Goal: Task Accomplishment & Management: Manage account settings

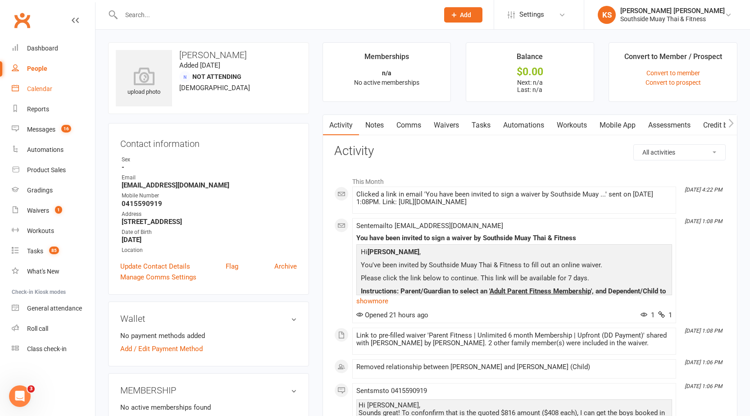
click at [35, 89] on div "Calendar" at bounding box center [39, 88] width 25 height 7
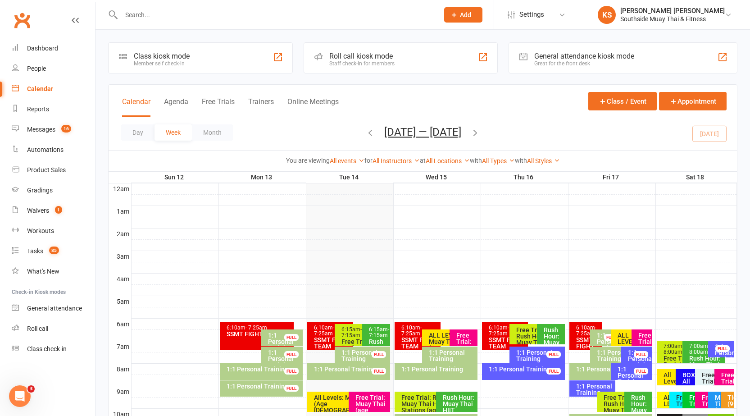
click at [131, 131] on button "Day" at bounding box center [137, 132] width 33 height 16
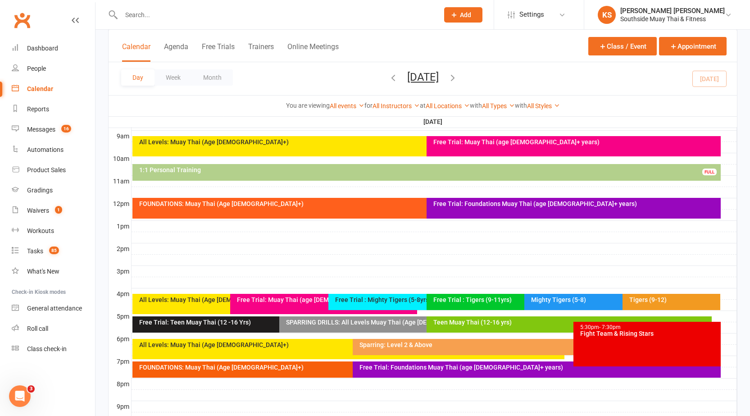
scroll to position [270, 0]
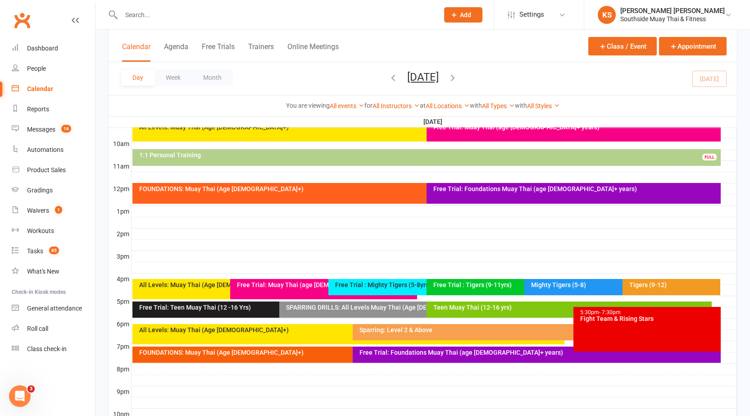
click at [336, 310] on div "SPARRING DRILLS: All Levels Muay Thai (Age [DEMOGRAPHIC_DATA]+)" at bounding box center [424, 307] width 277 height 6
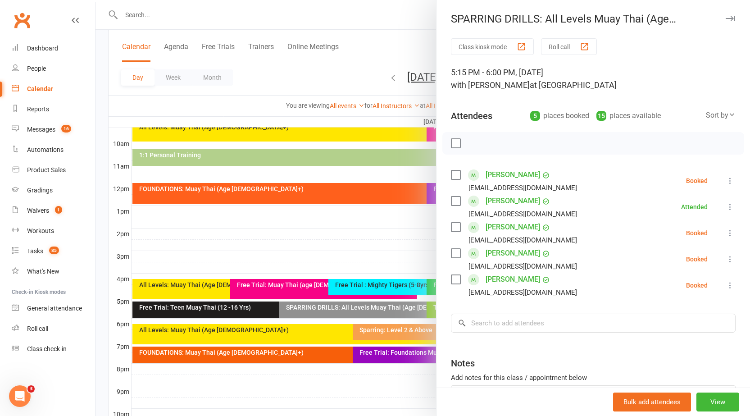
click at [719, 12] on div "SPARRING DRILLS: All Levels Muay Thai (Age [DEMOGRAPHIC_DATA]+) Class kiosk mod…" at bounding box center [593, 208] width 314 height 416
click at [726, 18] on icon "button" at bounding box center [730, 18] width 9 height 5
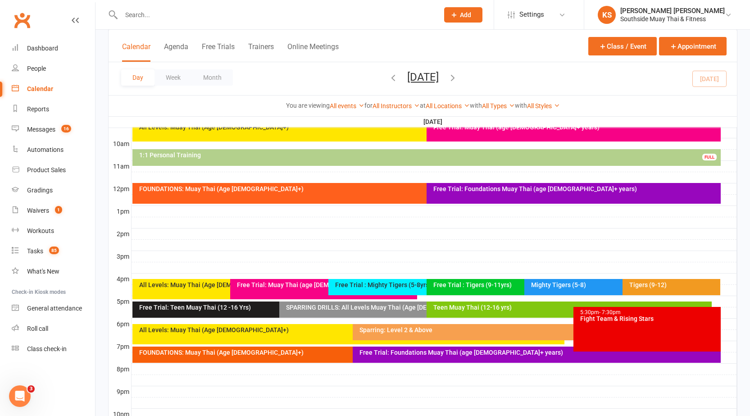
scroll to position [225, 0]
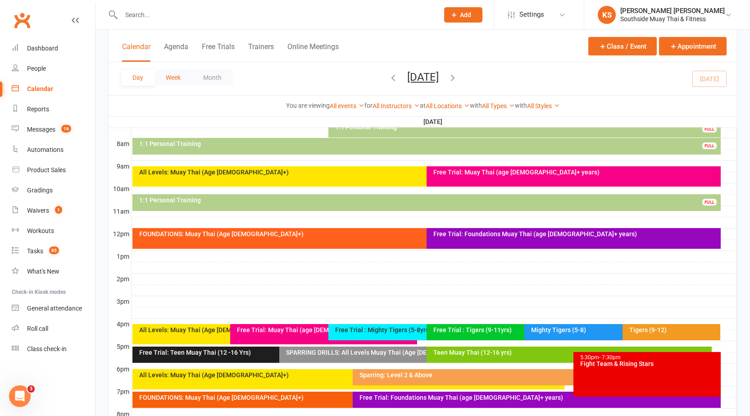
click at [183, 76] on button "Week" at bounding box center [173, 77] width 37 height 16
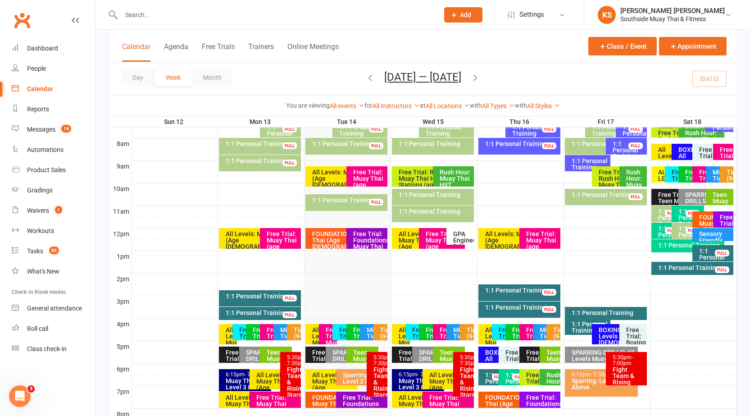
scroll to position [180, 0]
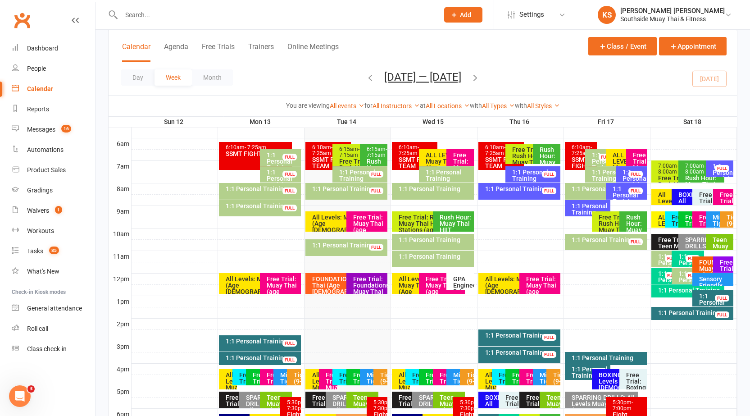
click at [711, 246] on div "Teen Muay Thai (12-16yrs)" at bounding box center [719, 242] width 27 height 16
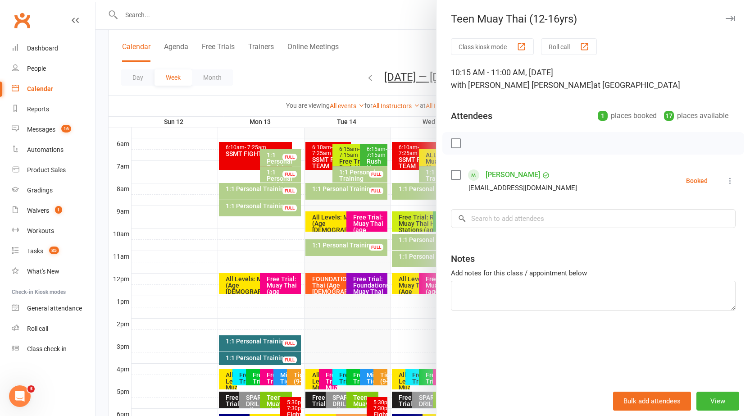
click at [395, 14] on div at bounding box center [423, 208] width 655 height 416
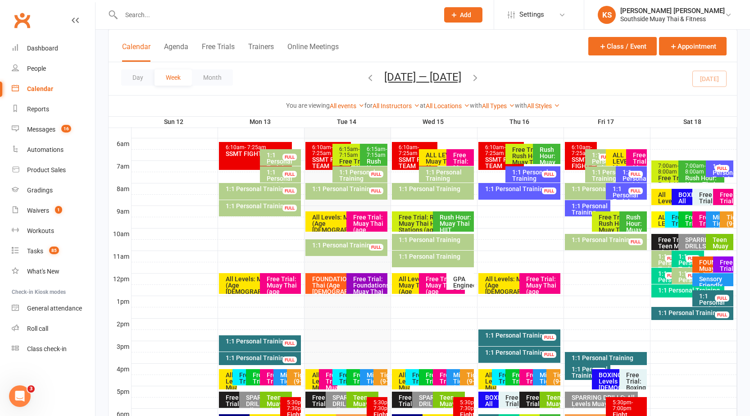
click at [189, 18] on input "text" at bounding box center [276, 15] width 314 height 13
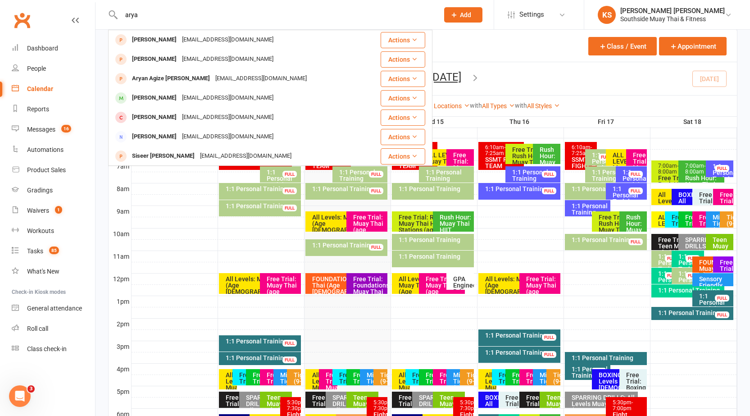
type input "arya"
click at [159, 95] on div "[PERSON_NAME]" at bounding box center [154, 97] width 50 height 13
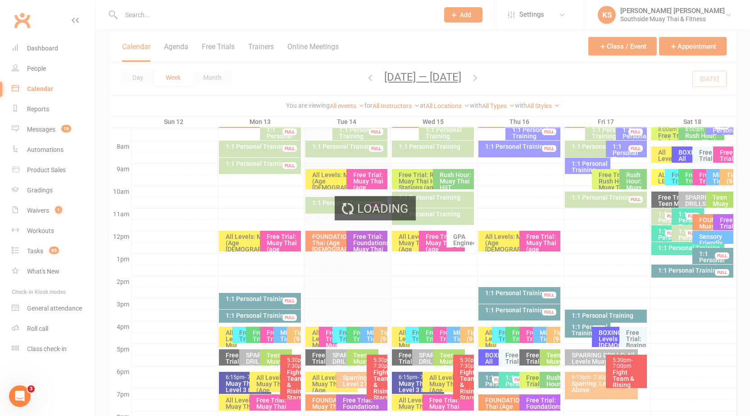
scroll to position [334, 0]
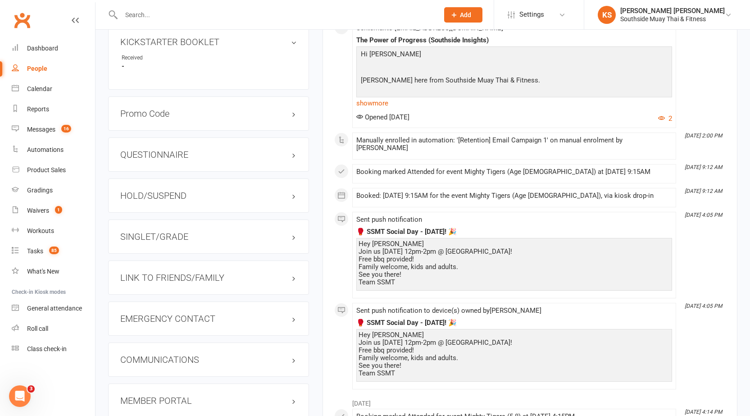
scroll to position [766, 0]
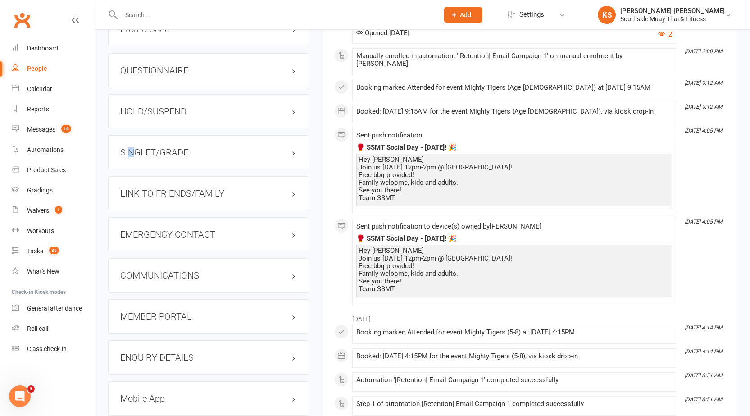
click at [132, 159] on div "SINGLET/GRADE" at bounding box center [208, 152] width 201 height 34
click at [144, 150] on h3 "SINGLET/GRADE" at bounding box center [208, 152] width 177 height 10
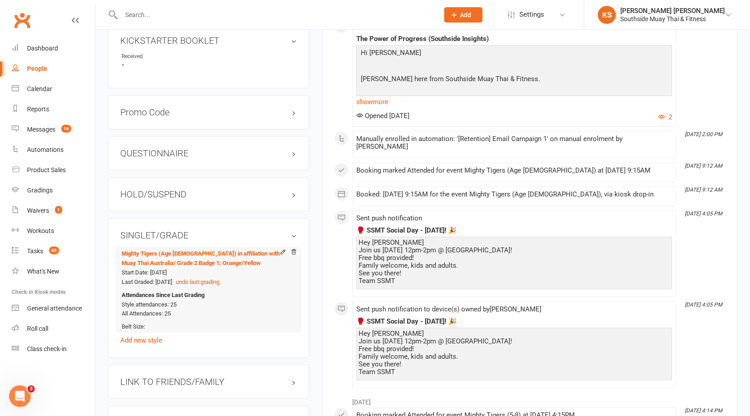
scroll to position [676, 0]
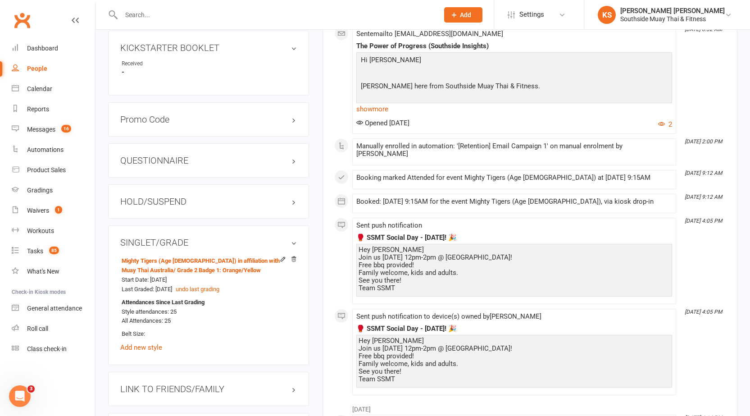
click at [313, 189] on div "upload photo change photo [PERSON_NAME] Activated [DATE] Added [DATE] Active me…" at bounding box center [208, 2] width 215 height 1273
click at [27, 88] on div "Calendar" at bounding box center [39, 88] width 25 height 7
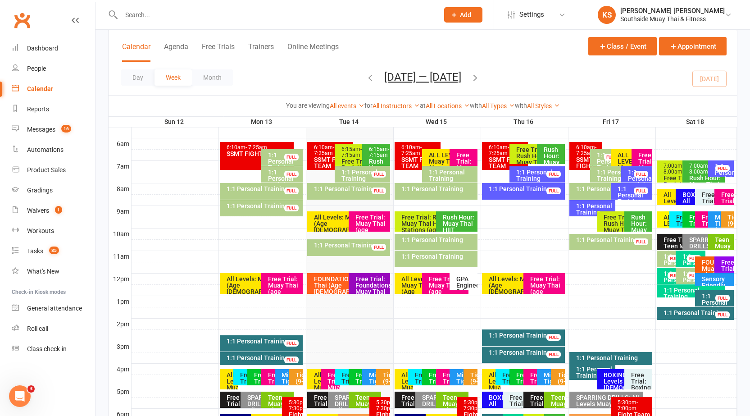
scroll to position [315, 0]
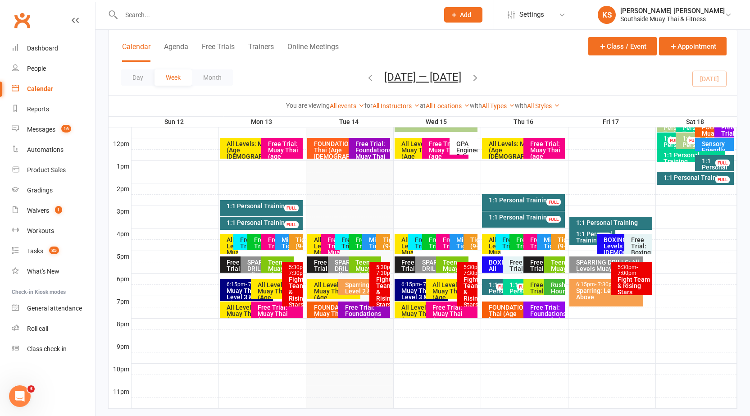
click at [360, 267] on div "Teen Muay Thai (12-16 yrs)" at bounding box center [367, 275] width 24 height 32
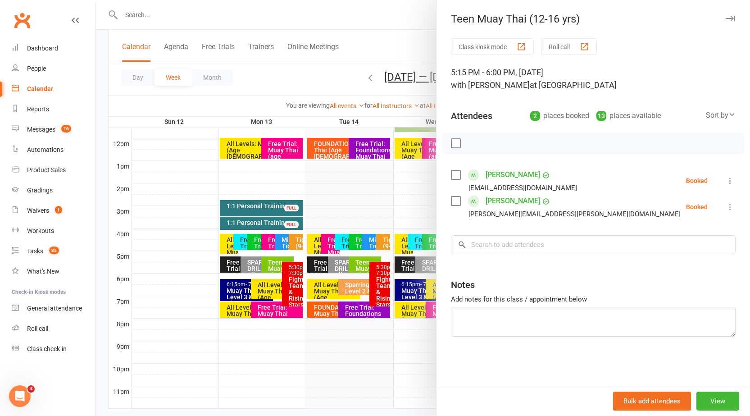
click at [727, 18] on icon "button" at bounding box center [730, 18] width 9 height 5
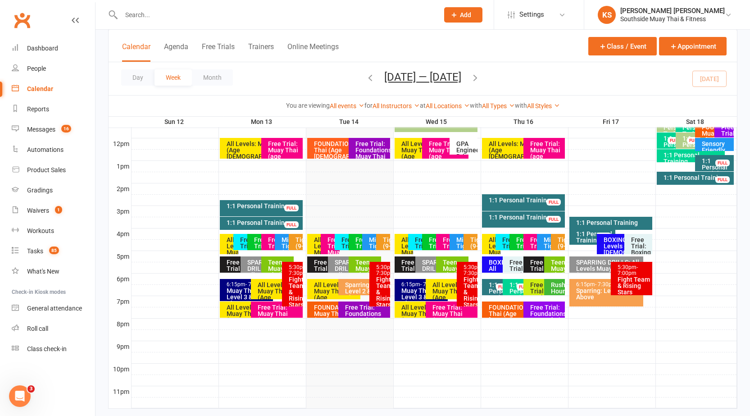
click at [334, 269] on div "SPARRING DRILLS: All Levels Muay Thai (Age [DEMOGRAPHIC_DATA]+)" at bounding box center [346, 284] width 24 height 50
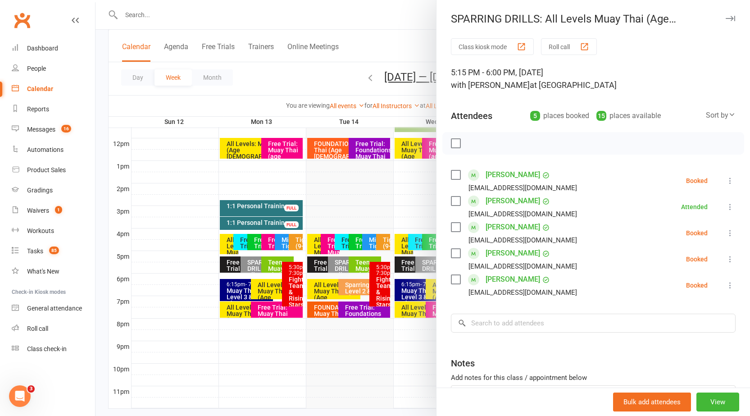
click at [726, 17] on icon "button" at bounding box center [730, 18] width 9 height 5
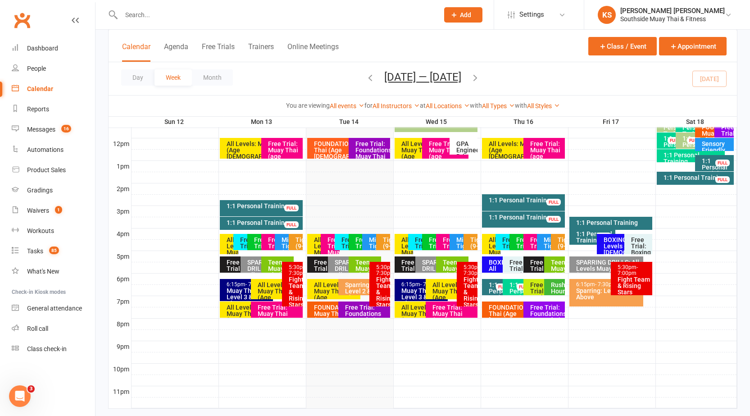
click at [268, 267] on div "Teen Muay Thai (12 -16 Yrs)" at bounding box center [280, 275] width 24 height 32
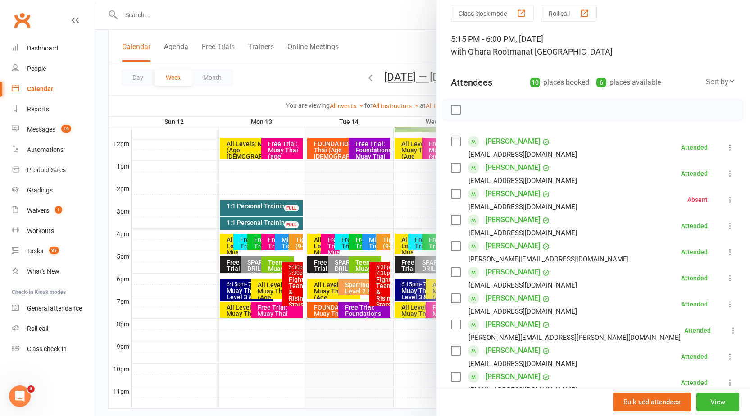
scroll to position [0, 0]
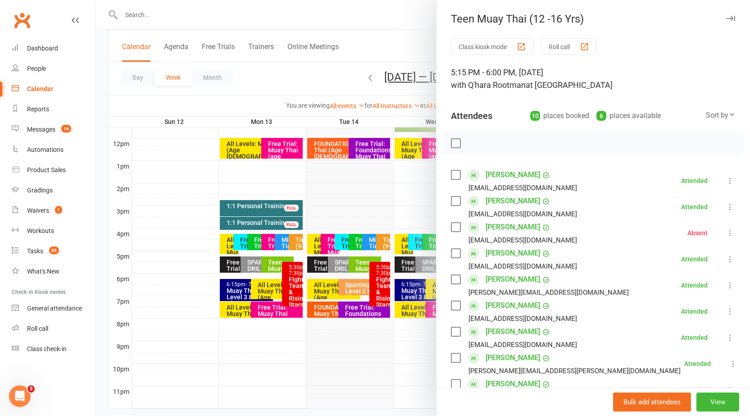
click at [726, 19] on icon "button" at bounding box center [730, 18] width 9 height 5
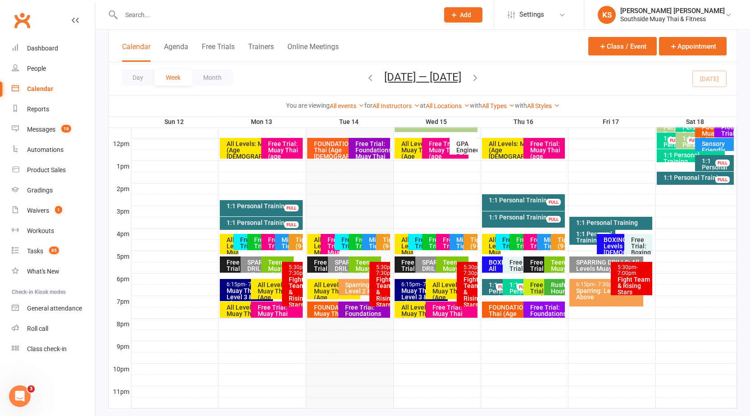
click at [366, 263] on div "Teen Muay Thai (12-16 yrs)" at bounding box center [367, 275] width 24 height 32
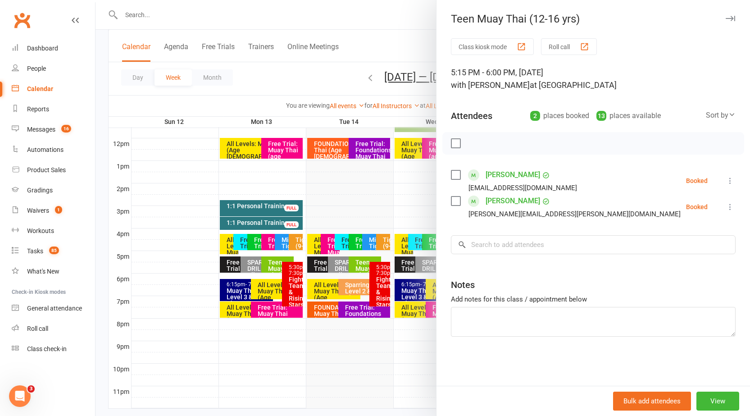
click at [725, 13] on button "button" at bounding box center [730, 18] width 11 height 11
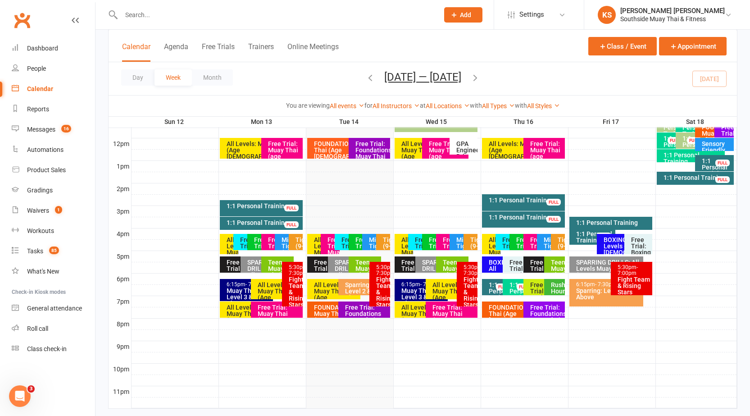
click at [357, 264] on div "Teen Muay Thai (12-16 yrs)" at bounding box center [367, 275] width 24 height 32
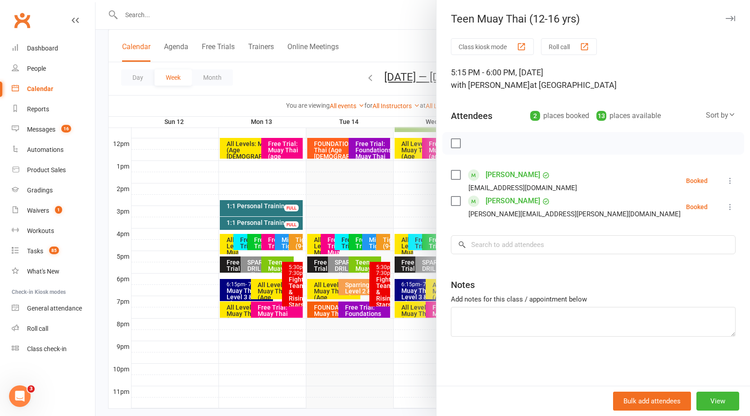
click at [513, 178] on link "[PERSON_NAME]" at bounding box center [513, 175] width 55 height 14
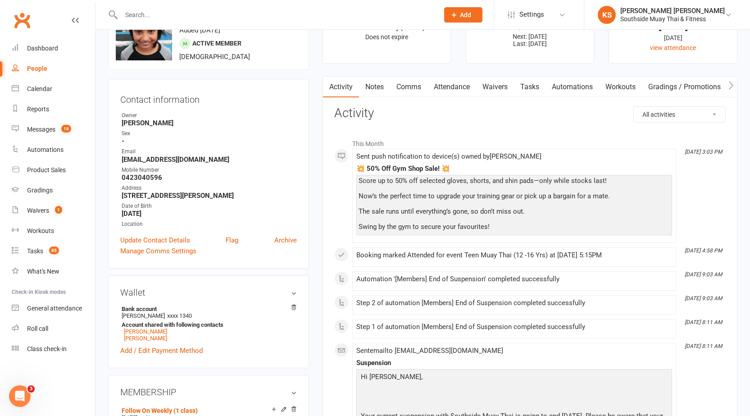
scroll to position [225, 0]
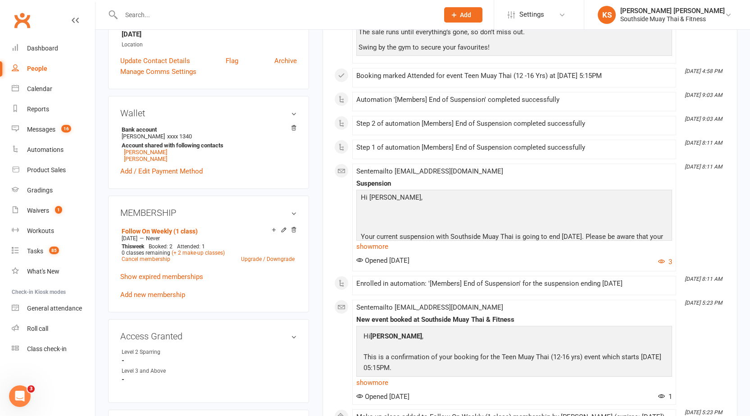
click at [46, 43] on link "Dashboard" at bounding box center [53, 48] width 83 height 20
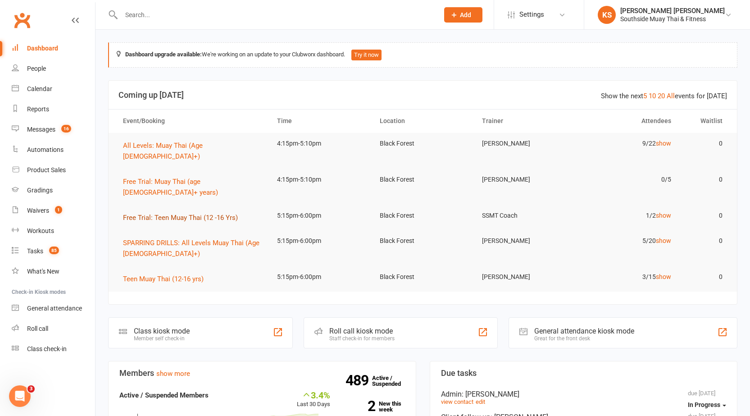
click at [202, 214] on span "Free Trial: Teen Muay Thai (12 -16 Yrs)" at bounding box center [180, 218] width 115 height 8
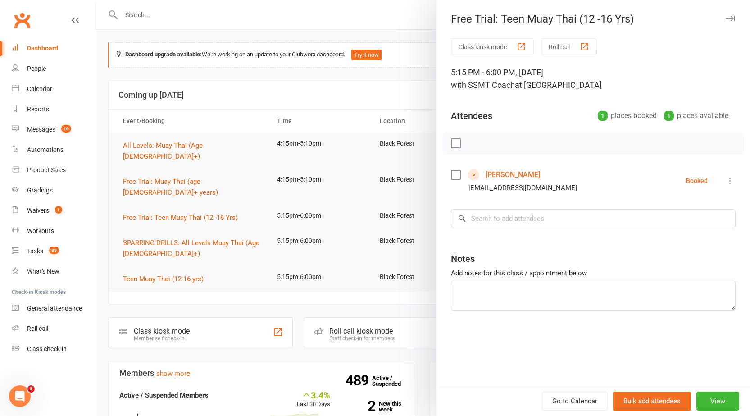
click at [510, 172] on link "[PERSON_NAME]" at bounding box center [513, 175] width 55 height 14
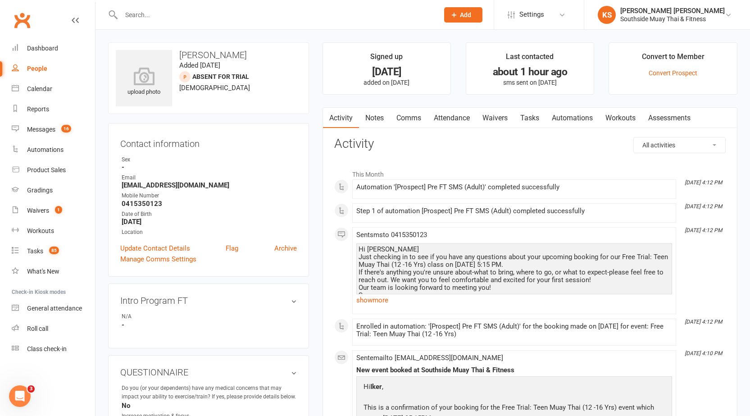
click at [490, 116] on link "Waivers" at bounding box center [495, 118] width 38 height 21
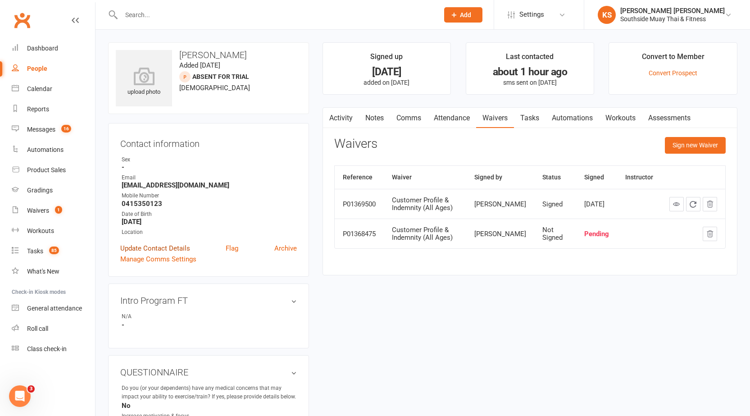
click at [186, 249] on link "Update Contact Details" at bounding box center [155, 248] width 70 height 11
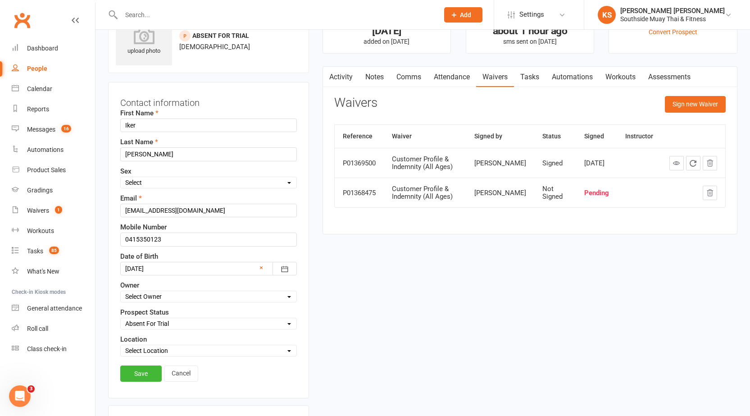
scroll to position [42, 0]
click at [158, 325] on select "Select Initial Contact 28 Day LBE - Contact Needed 28 Day LBE - Intro Class Boo…" at bounding box center [209, 322] width 176 height 10
select select "Teens - Free Trial Booked"
click at [121, 318] on select "Select Initial Contact 28 Day LBE - Contact Needed 28 Day LBE - Intro Class Boo…" at bounding box center [209, 322] width 176 height 10
click at [153, 300] on select "Select Owner [PERSON_NAME] [PERSON_NAME] [PERSON_NAME] [PERSON_NAME] SSMT Reten…" at bounding box center [209, 295] width 176 height 10
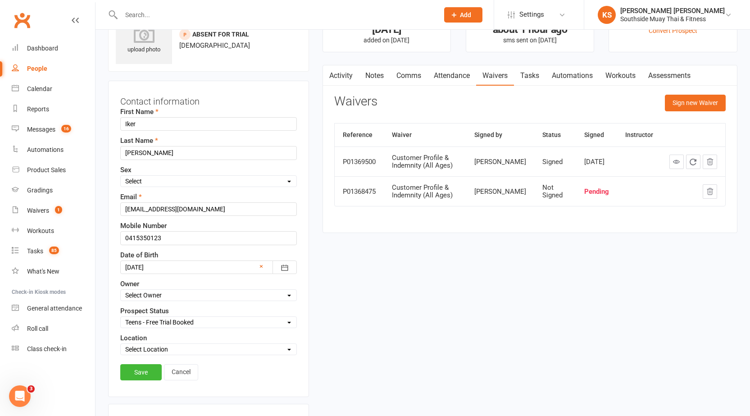
select select "6"
click at [121, 291] on select "Select Owner [PERSON_NAME] [PERSON_NAME] [PERSON_NAME] [PERSON_NAME] SSMT Reten…" at bounding box center [209, 295] width 176 height 10
click at [141, 345] on div "Select Location Black Forest Coaching Calls" at bounding box center [208, 349] width 177 height 12
click at [150, 348] on select "Select Location Black Forest Coaching Calls" at bounding box center [209, 349] width 176 height 10
select select "0"
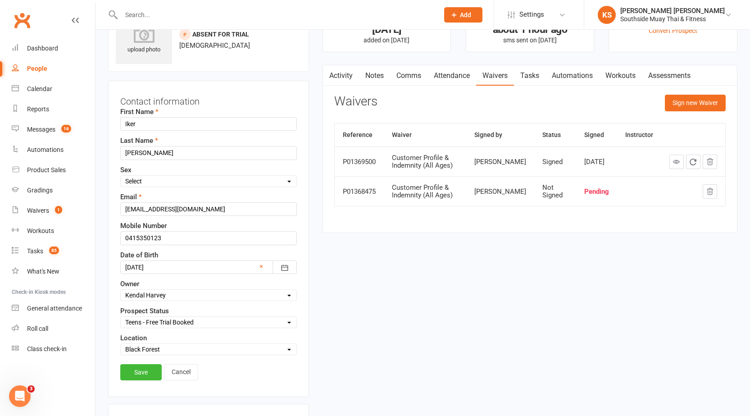
click at [121, 345] on select "Select Location Black Forest Coaching Calls" at bounding box center [209, 349] width 176 height 10
click at [145, 373] on link "Save" at bounding box center [140, 372] width 41 height 16
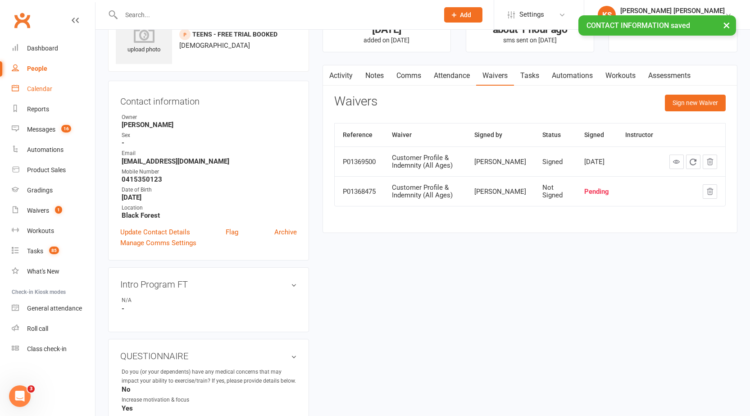
click at [34, 91] on div "Calendar" at bounding box center [39, 88] width 25 height 7
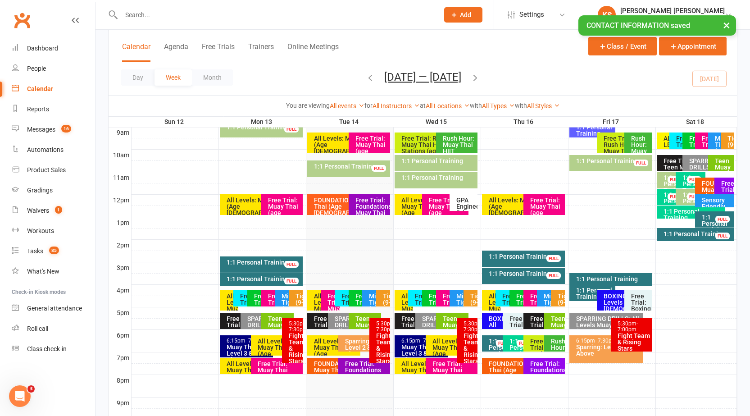
scroll to position [270, 0]
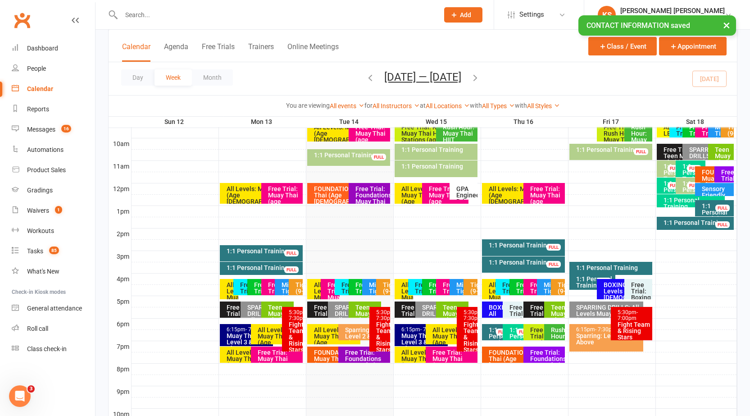
click at [318, 314] on div "Free Trial: Teen Muay Thai (12 -16 Yrs)" at bounding box center [326, 326] width 24 height 44
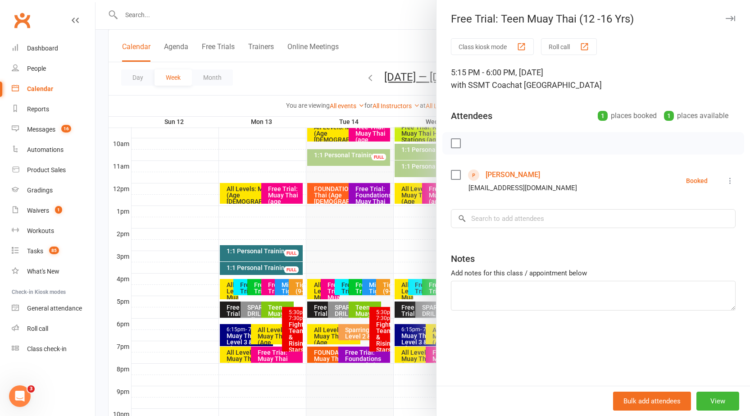
click at [725, 15] on button "button" at bounding box center [730, 18] width 11 height 11
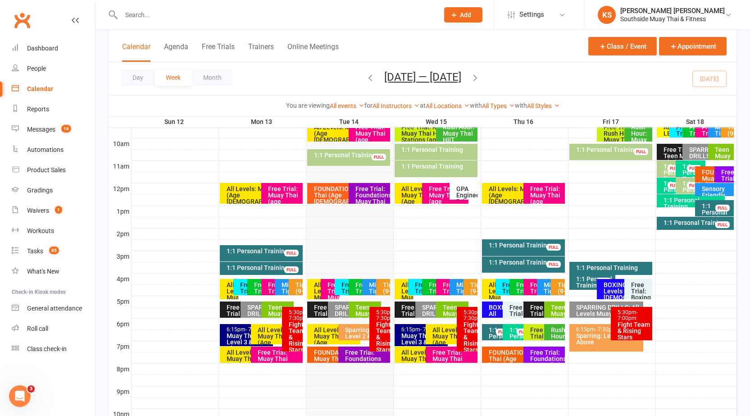
click at [341, 311] on div "SPARRING DRILLS: All Levels Muay Thai (Age [DEMOGRAPHIC_DATA]+)" at bounding box center [346, 329] width 24 height 50
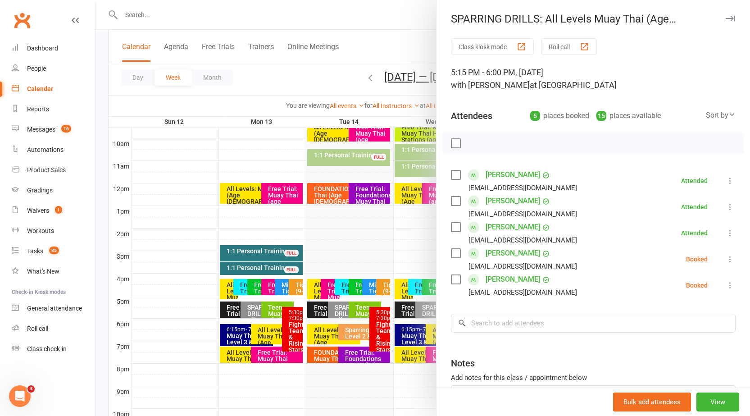
click at [726, 18] on icon "button" at bounding box center [730, 18] width 9 height 5
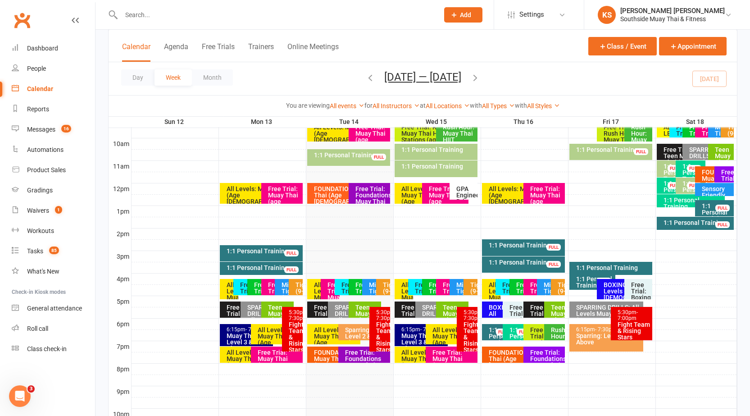
click at [354, 314] on div "Teen Muay Thai (12-16 yrs)" at bounding box center [365, 309] width 32 height 16
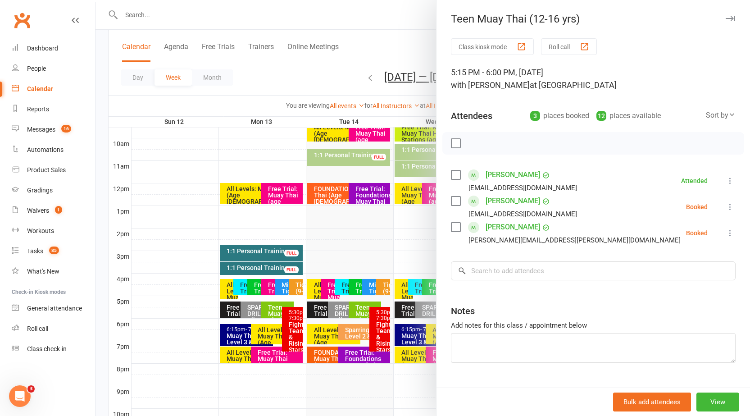
click at [722, 17] on div "Teen Muay Thai (12-16 yrs)" at bounding box center [594, 19] width 314 height 13
click at [726, 18] on icon "button" at bounding box center [730, 18] width 9 height 5
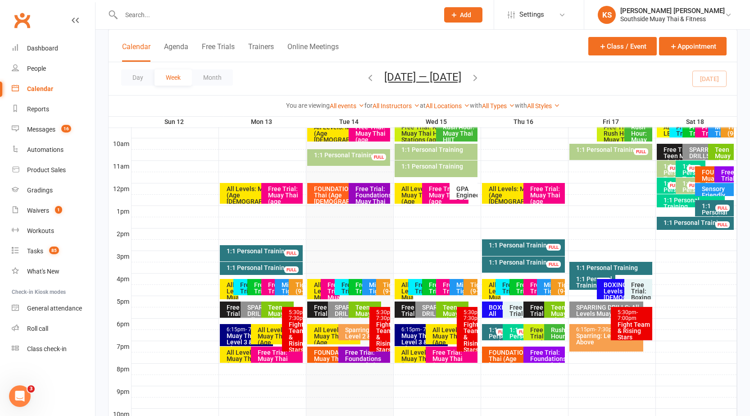
click at [317, 342] on div "All Levels: Muay Thai (Age [DEMOGRAPHIC_DATA]+)" at bounding box center [336, 339] width 45 height 25
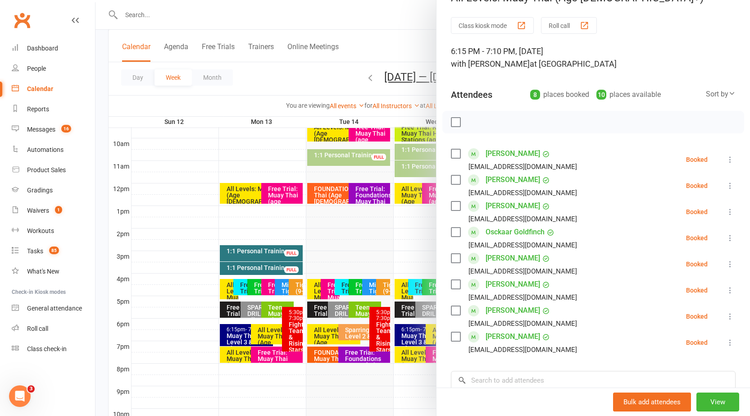
scroll to position [0, 0]
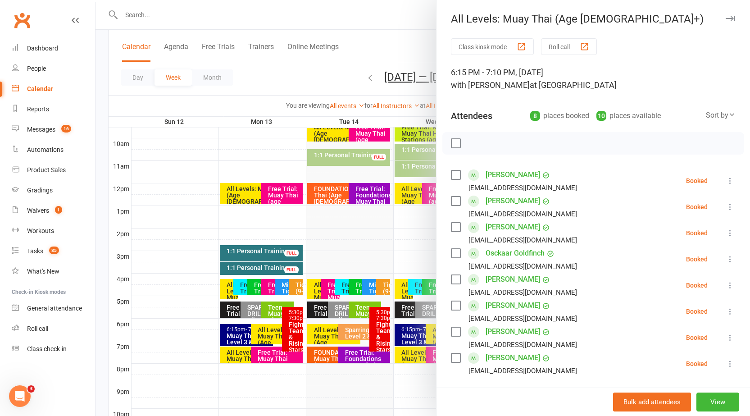
click at [726, 19] on icon "button" at bounding box center [730, 18] width 9 height 5
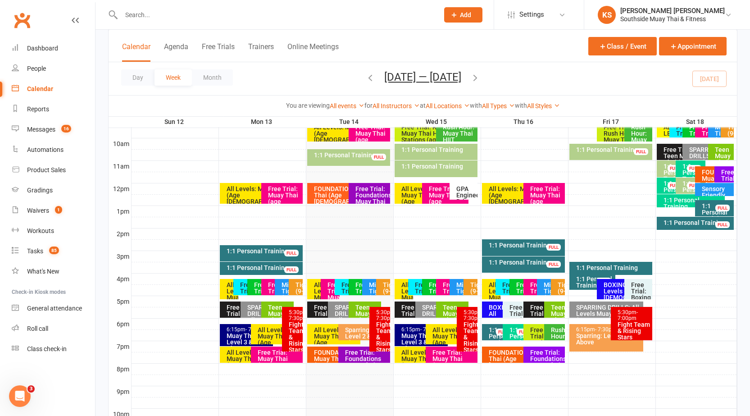
click at [361, 327] on div "Sparring: Level 2 & Above" at bounding box center [367, 336] width 44 height 19
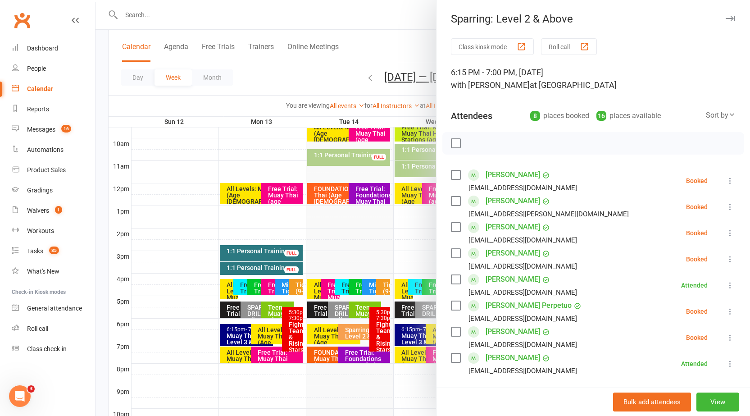
click at [726, 19] on icon "button" at bounding box center [730, 18] width 9 height 5
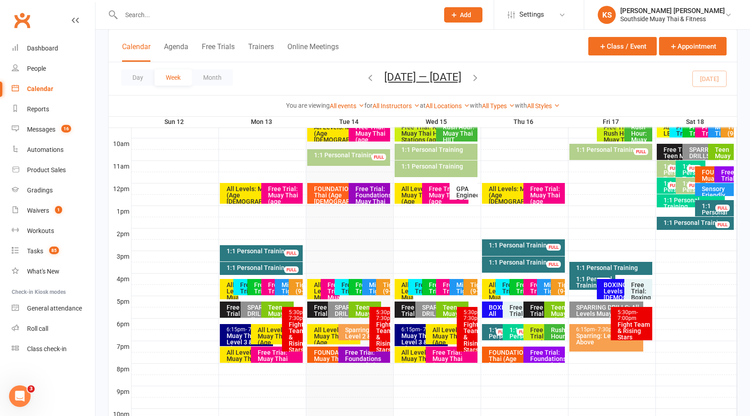
click at [381, 335] on div "Fight Team & Rising Stars" at bounding box center [382, 337] width 13 height 32
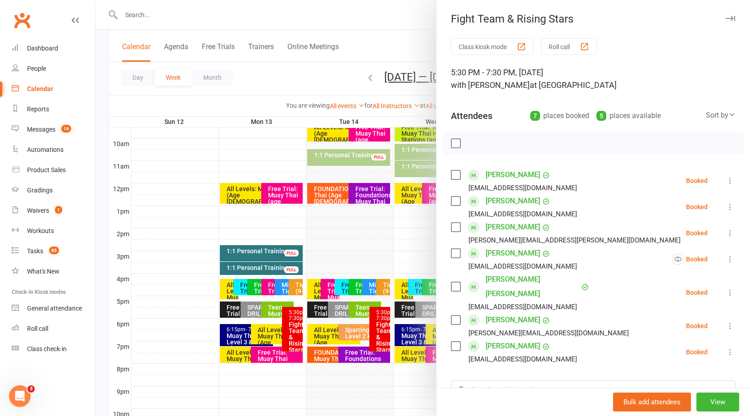
click at [725, 15] on button "button" at bounding box center [730, 18] width 11 height 11
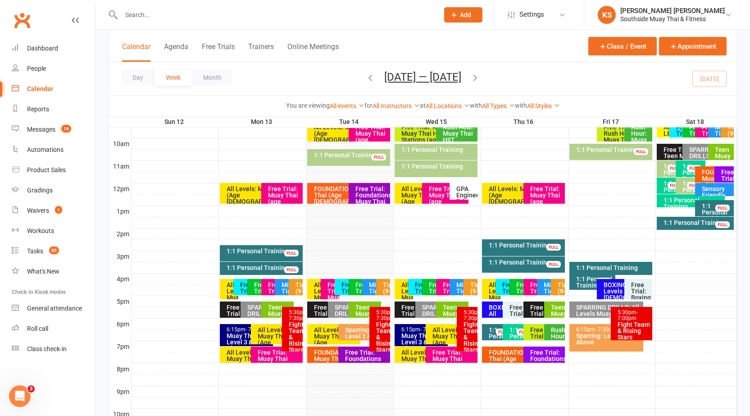
click at [320, 361] on div "FOUNDATIONS: Muay Thai (Age [DEMOGRAPHIC_DATA]+)" at bounding box center [336, 361] width 45 height 25
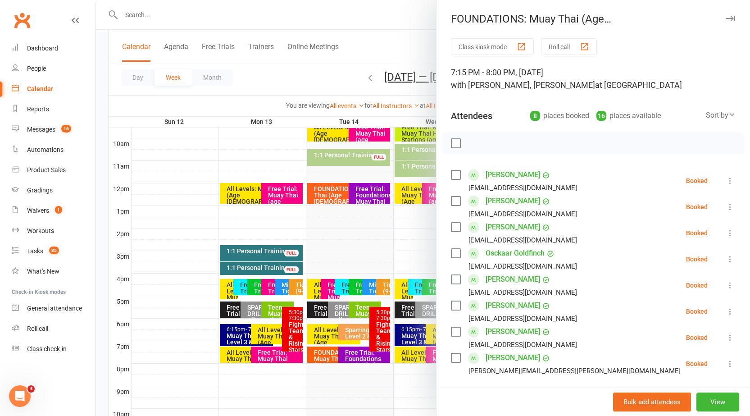
click at [725, 15] on button "button" at bounding box center [730, 18] width 11 height 11
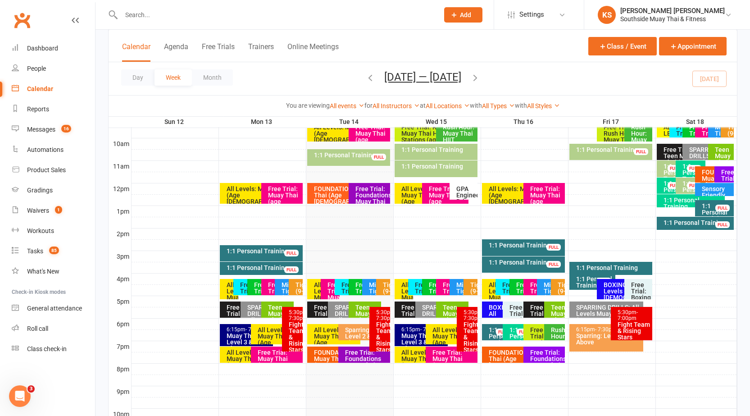
click at [352, 349] on div "Free Trial: Foundations Muay Thai (age [DEMOGRAPHIC_DATA]+ years)" at bounding box center [367, 368] width 44 height 38
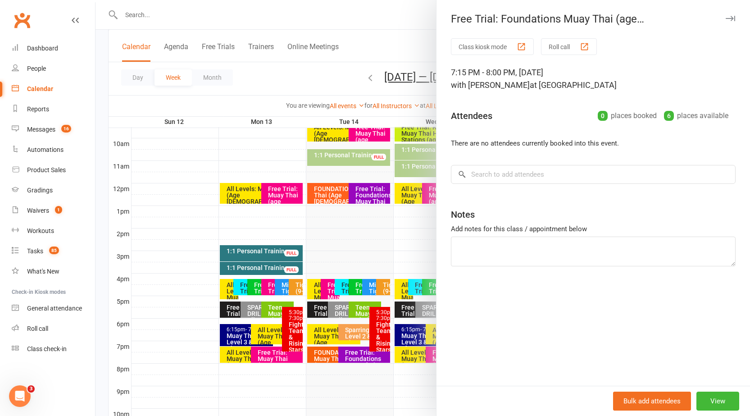
click at [726, 17] on icon "button" at bounding box center [730, 18] width 9 height 5
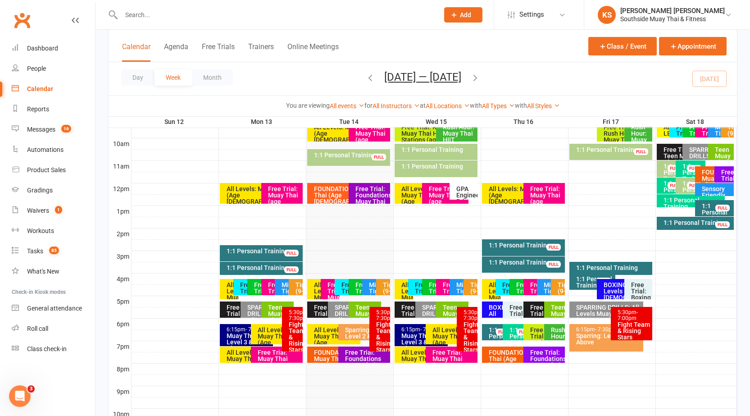
click at [362, 351] on div "Free Trial: Foundations Muay Thai (age [DEMOGRAPHIC_DATA]+ years)" at bounding box center [367, 368] width 44 height 38
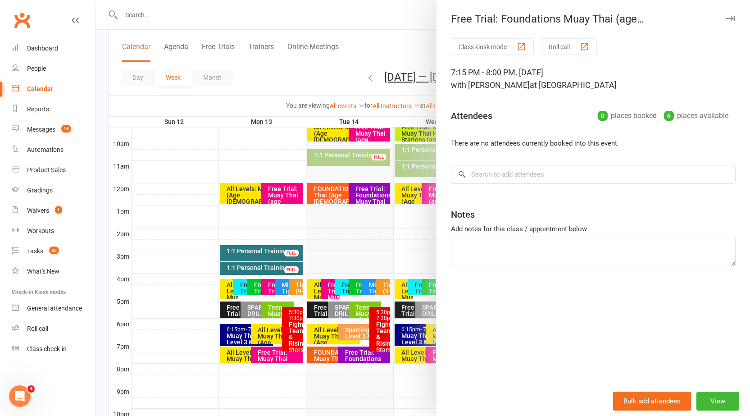
click at [726, 16] on icon "button" at bounding box center [730, 18] width 9 height 5
